Goal: Task Accomplishment & Management: Use online tool/utility

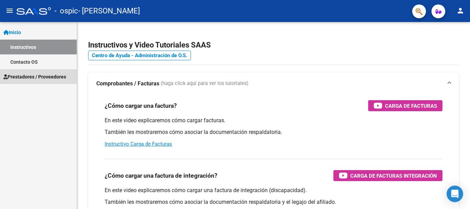
click at [24, 76] on span "Prestadores / Proveedores" at bounding box center [34, 77] width 63 height 8
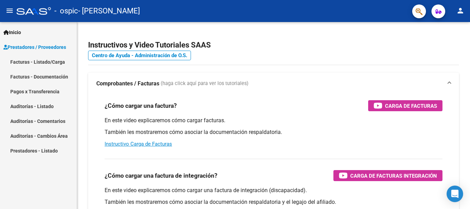
click at [41, 59] on link "Facturas - Listado/Carga" at bounding box center [38, 61] width 77 height 15
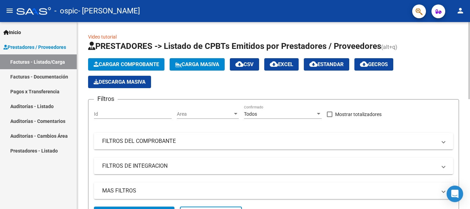
click at [441, 144] on span "FILTROS DEL COMPROBANTE" at bounding box center [272, 141] width 340 height 8
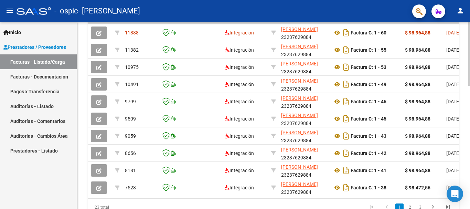
scroll to position [0, 231]
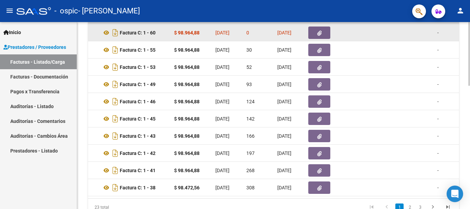
click at [317, 32] on icon "button" at bounding box center [319, 33] width 4 height 5
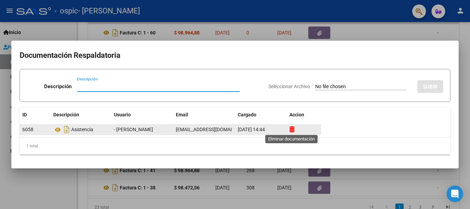
click at [290, 128] on icon at bounding box center [291, 129] width 5 height 7
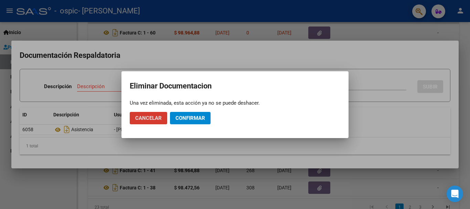
click at [187, 119] on span "Confirmar" at bounding box center [190, 118] width 30 height 6
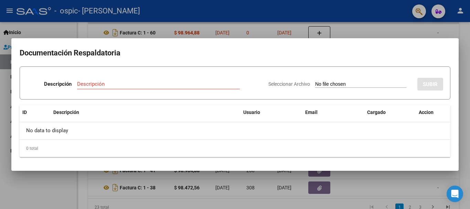
click at [285, 18] on div at bounding box center [235, 104] width 470 height 209
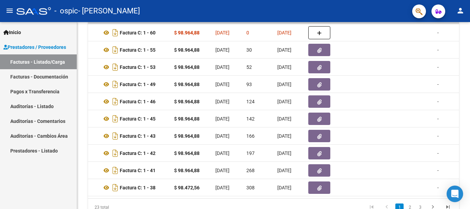
scroll to position [260, 0]
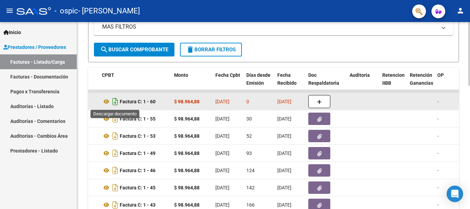
click at [113, 102] on icon "Descargar documento" at bounding box center [115, 101] width 9 height 11
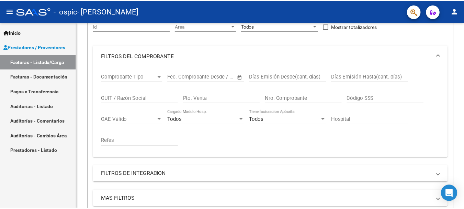
scroll to position [0, 0]
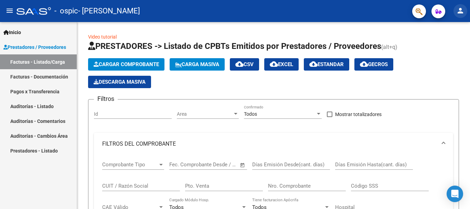
click at [458, 12] on mat-icon "person" at bounding box center [460, 11] width 8 height 8
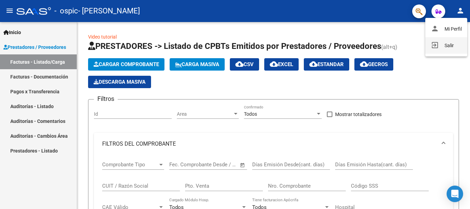
click at [445, 45] on button "exit_to_app Salir" at bounding box center [446, 45] width 42 height 17
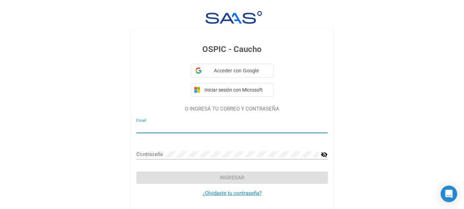
type input "[EMAIL_ADDRESS][DOMAIN_NAME]"
